Goal: Information Seeking & Learning: Learn about a topic

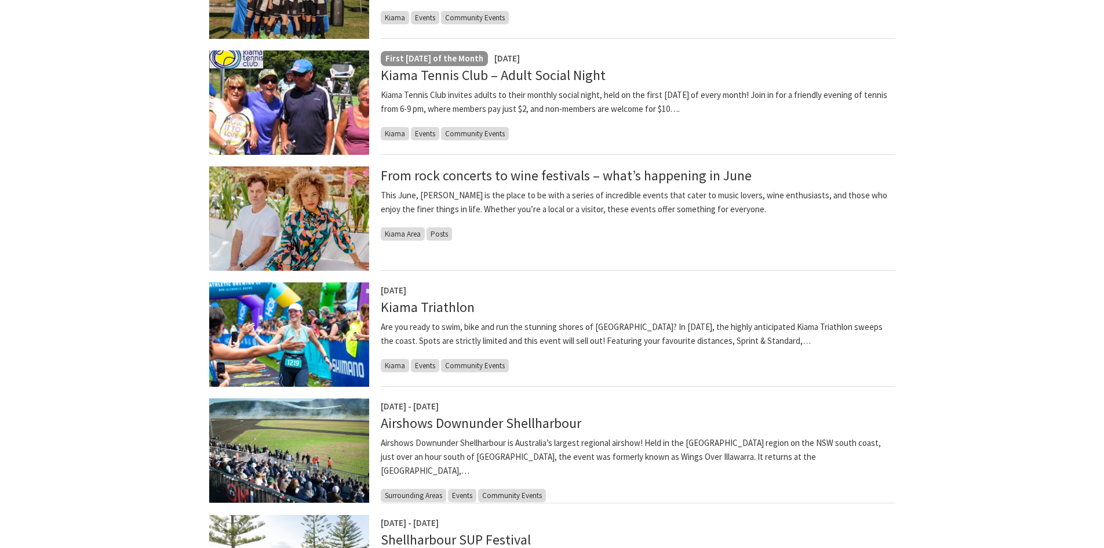
scroll to position [406, 0]
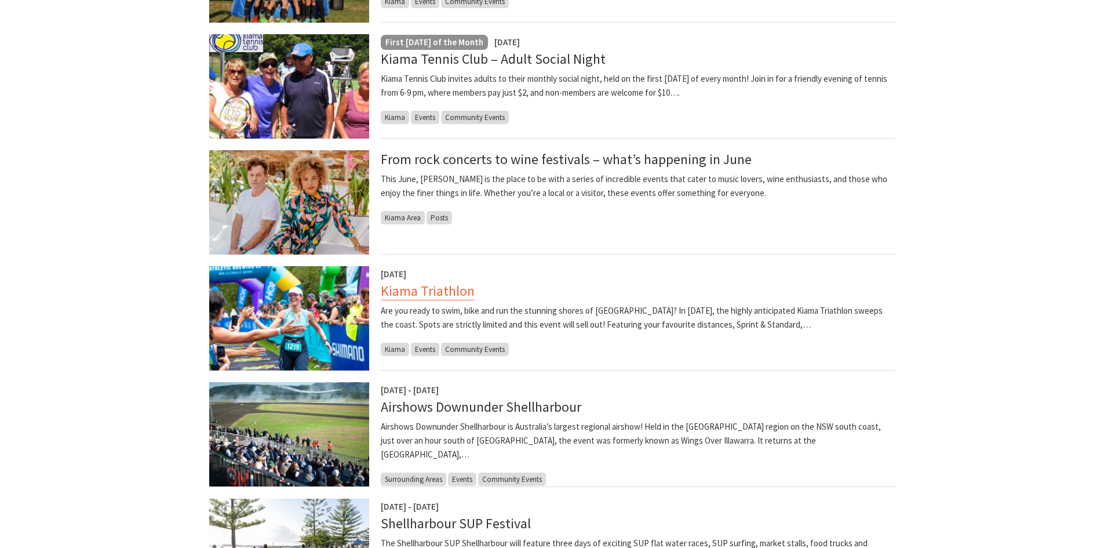
click at [446, 282] on link "Kiama Triathlon" at bounding box center [428, 291] width 94 height 19
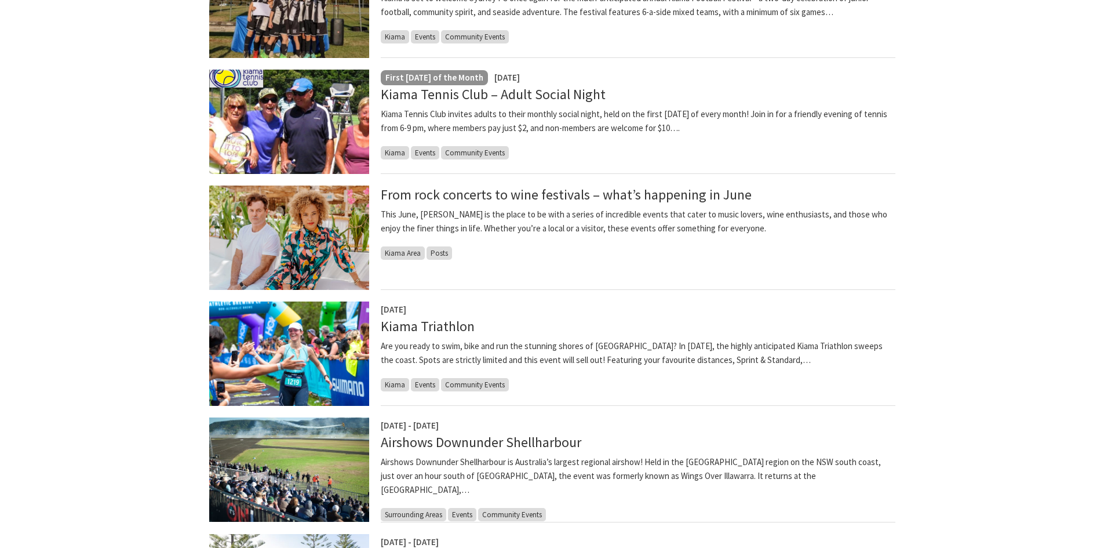
scroll to position [464, 0]
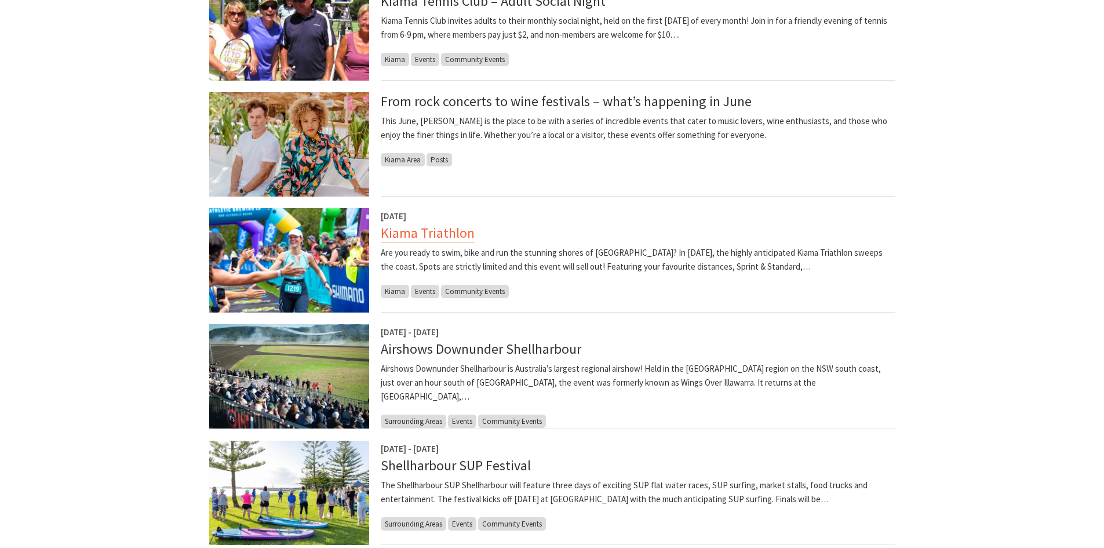
click at [472, 236] on link "Kiama Triathlon" at bounding box center [428, 233] width 94 height 19
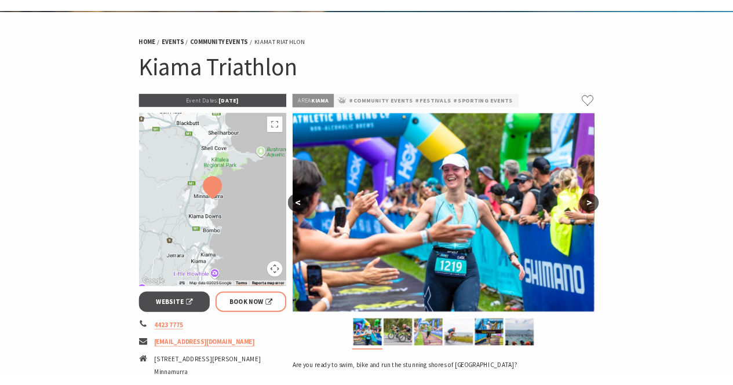
scroll to position [116, 0]
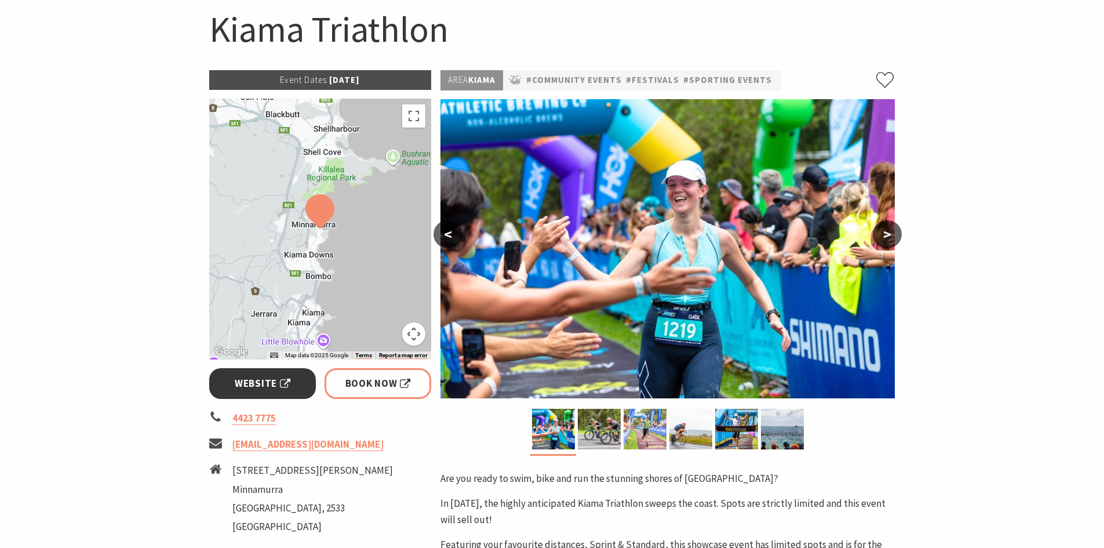
click at [267, 386] on span "Website" at bounding box center [263, 384] width 56 height 16
